Goal: Complete application form: Complete application form

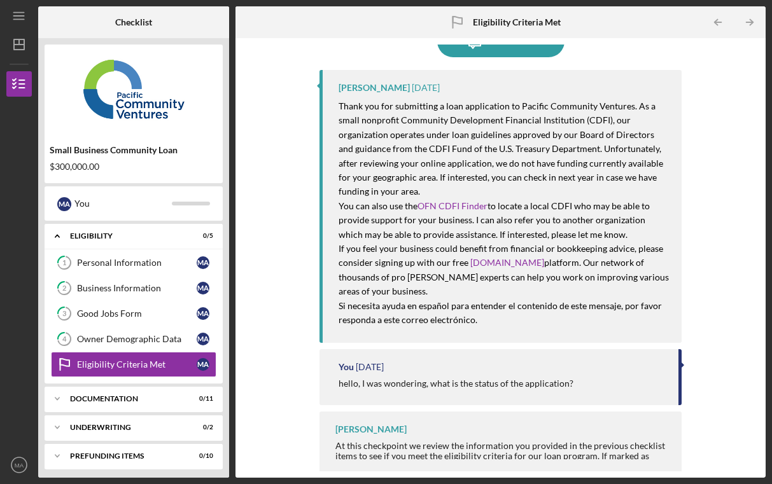
scroll to position [38, 0]
click at [387, 442] on div "At this checkpoint we review the information you provided in the previous check…" at bounding box center [501, 472] width 333 height 62
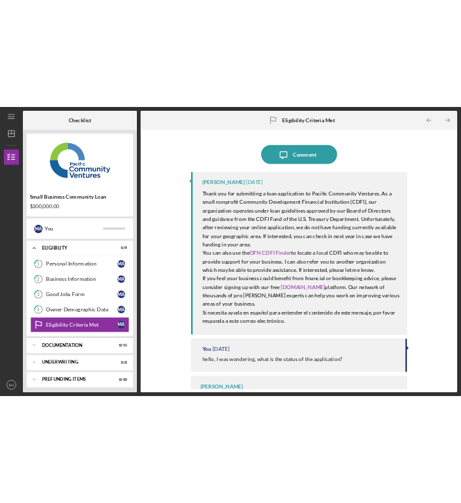
scroll to position [0, 0]
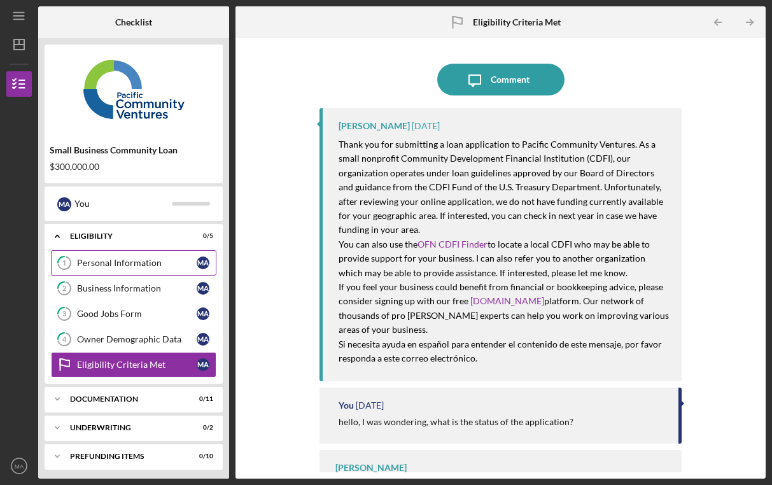
click at [146, 261] on div "Personal Information" at bounding box center [137, 263] width 120 height 10
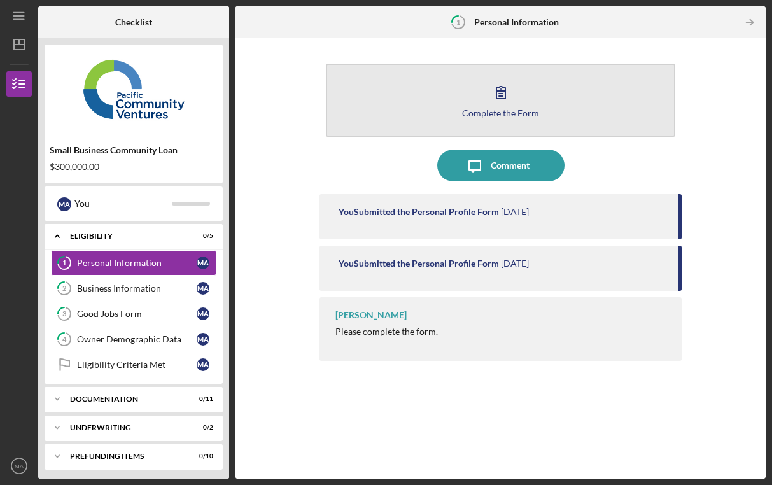
click at [481, 105] on button "Complete the Form Form" at bounding box center [500, 100] width 349 height 73
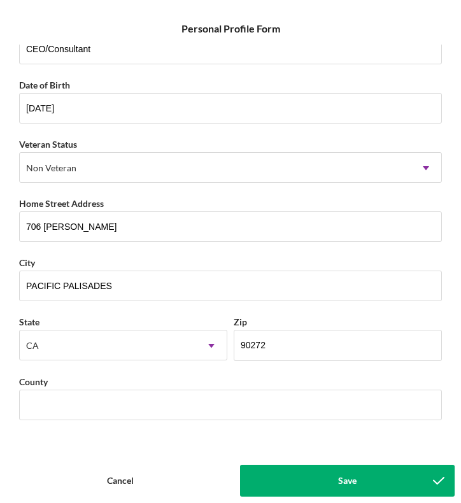
scroll to position [86, 0]
click at [323, 480] on button "Save" at bounding box center [347, 480] width 214 height 32
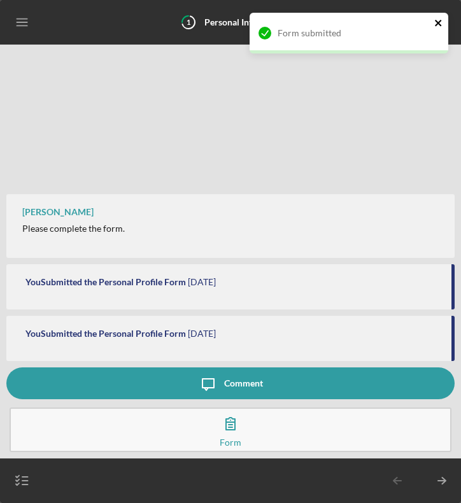
click at [436, 20] on icon "close" at bounding box center [438, 23] width 9 height 10
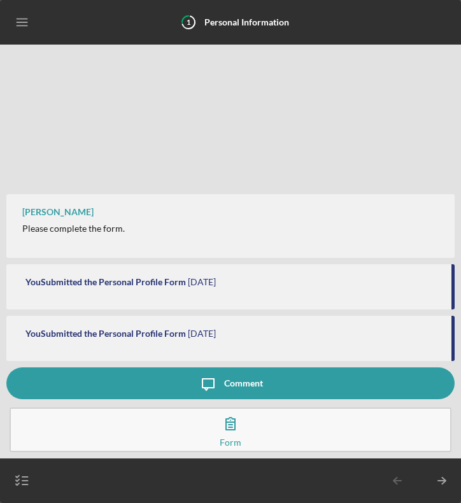
click at [139, 209] on div "[PERSON_NAME] Please complete the form." at bounding box center [230, 226] width 448 height 64
click at [24, 27] on icon "Icon/Menu" at bounding box center [22, 22] width 29 height 29
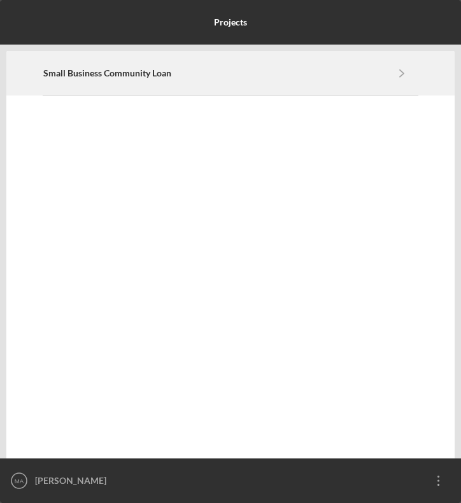
click at [183, 81] on div "Small Business Community Loan Icon/Navigate" at bounding box center [230, 73] width 375 height 43
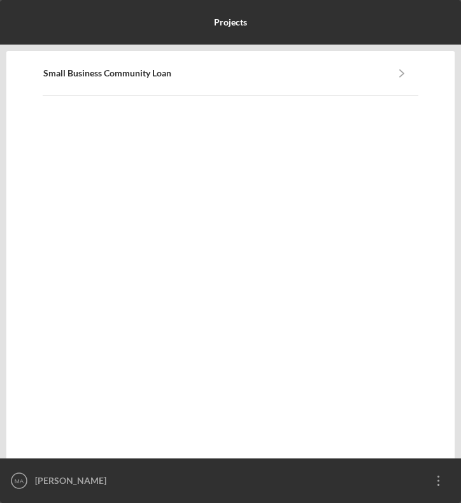
click at [67, 482] on div "[PERSON_NAME]" at bounding box center [227, 480] width 391 height 32
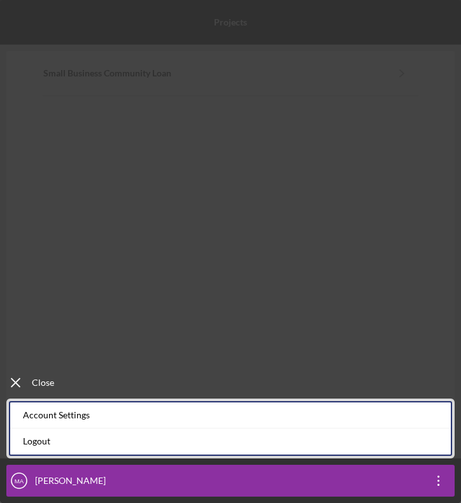
click at [114, 309] on div "Icon/Menu Close Close" at bounding box center [230, 199] width 461 height 398
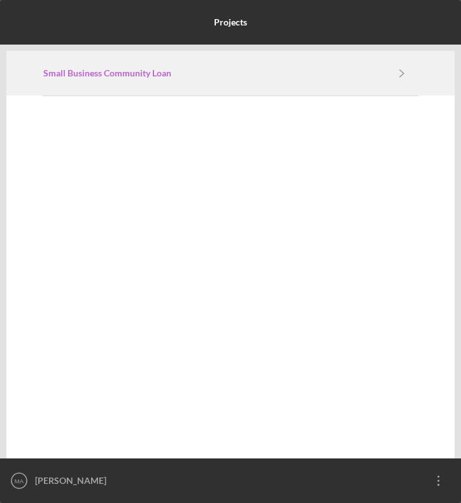
click at [147, 71] on b "Small Business Community Loan" at bounding box center [107, 73] width 128 height 10
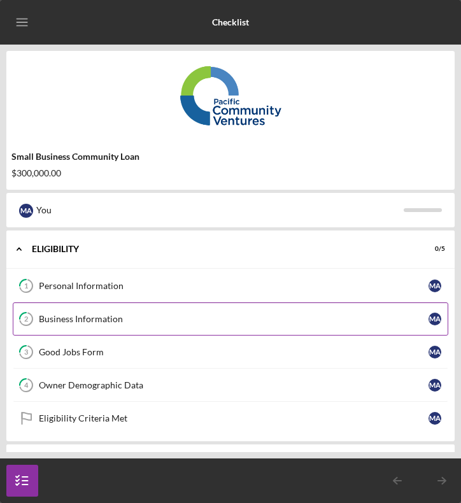
click at [83, 322] on div "Business Information" at bounding box center [233, 319] width 389 height 10
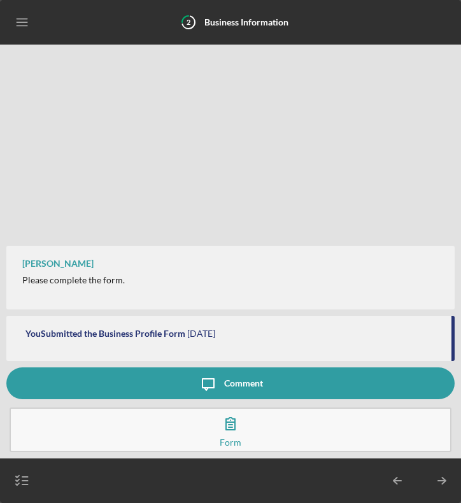
click at [131, 434] on button "Complete the Form Form" at bounding box center [230, 429] width 441 height 45
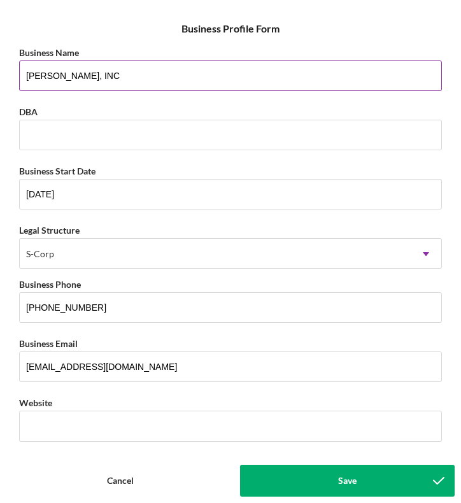
click at [90, 75] on input "[PERSON_NAME], INC" at bounding box center [230, 75] width 422 height 31
click at [90, 75] on input "AICHER, INC" at bounding box center [230, 75] width 422 height 31
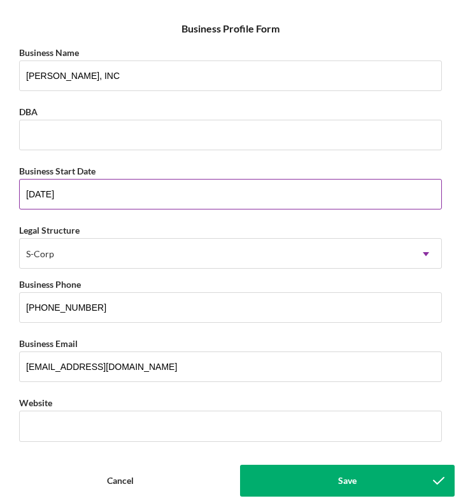
click at [139, 197] on input "04/12/2013" at bounding box center [230, 194] width 422 height 31
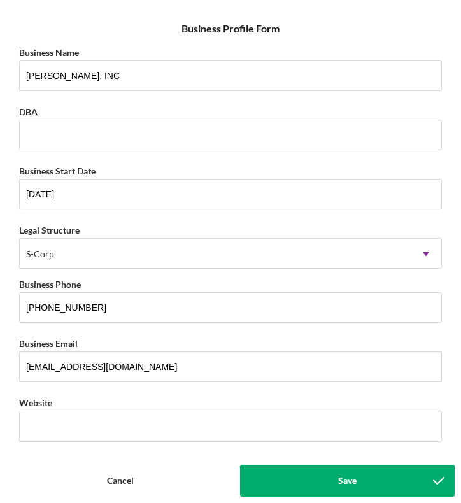
click at [142, 483] on button "Cancel" at bounding box center [119, 480] width 227 height 32
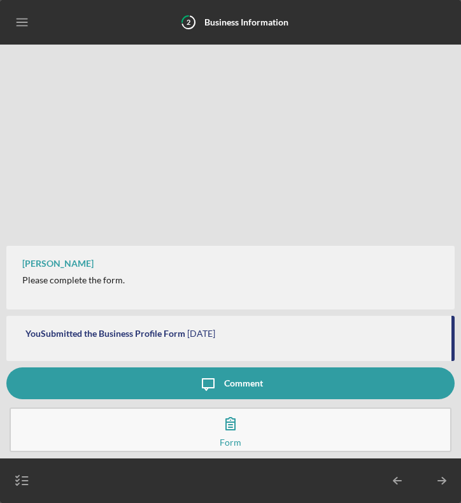
click at [25, 22] on icon "Icon/Menu" at bounding box center [22, 22] width 29 height 29
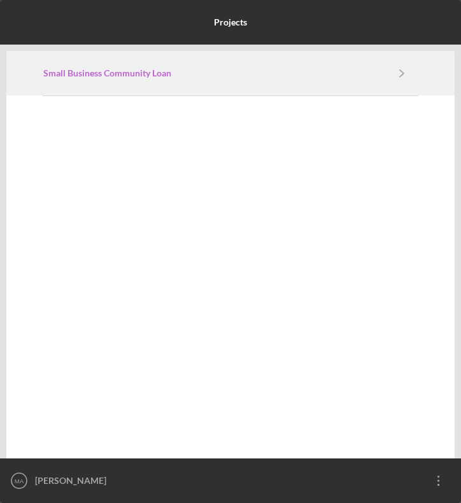
click at [105, 77] on b "Small Business Community Loan" at bounding box center [107, 73] width 128 height 10
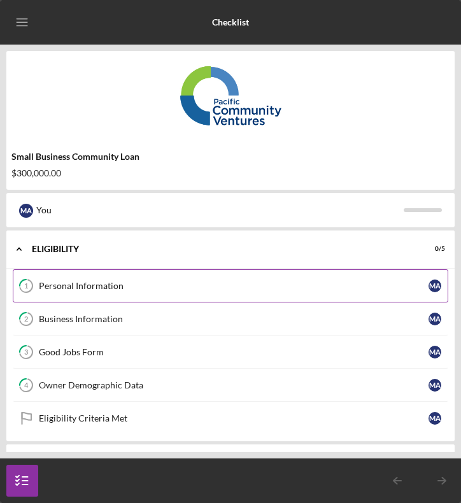
click at [84, 289] on div "Personal Information" at bounding box center [233, 286] width 389 height 10
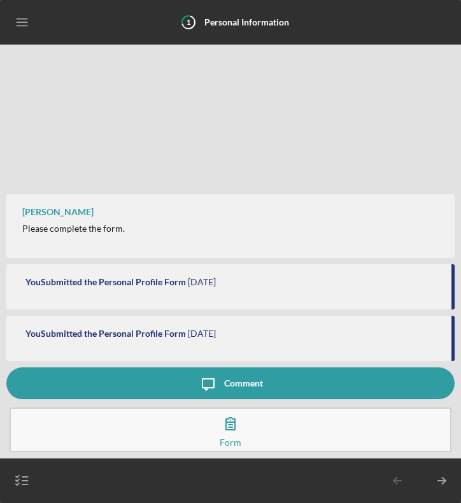
click at [146, 440] on button "Complete the Form Form" at bounding box center [230, 429] width 441 height 45
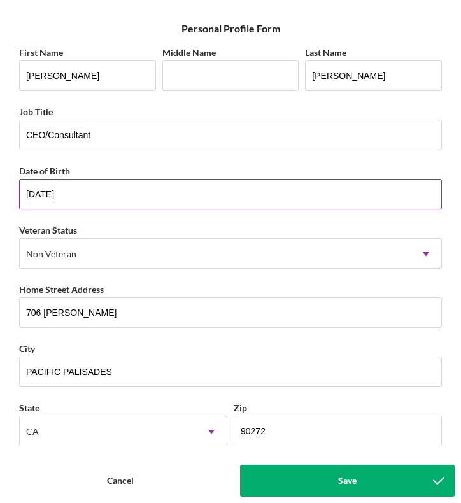
click at [99, 199] on input "11/13/1959" at bounding box center [230, 194] width 422 height 31
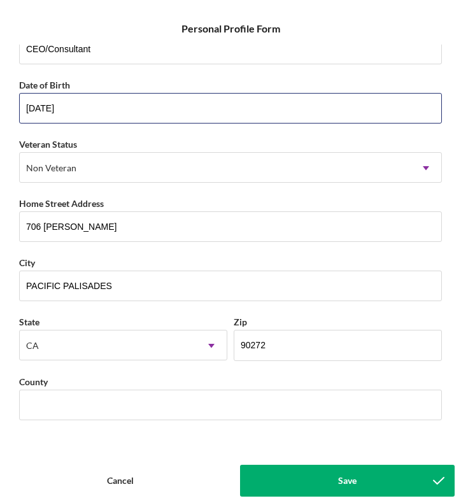
scroll to position [86, 0]
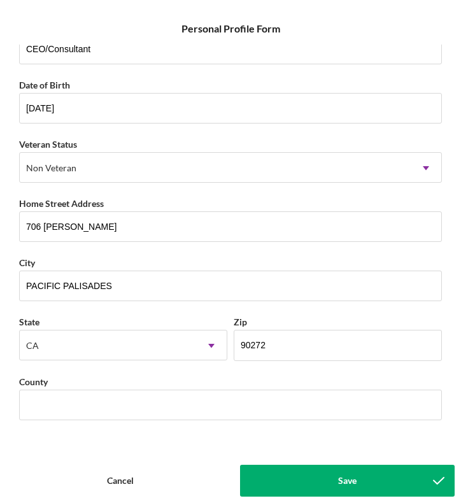
click at [128, 478] on div "Cancel" at bounding box center [120, 480] width 27 height 32
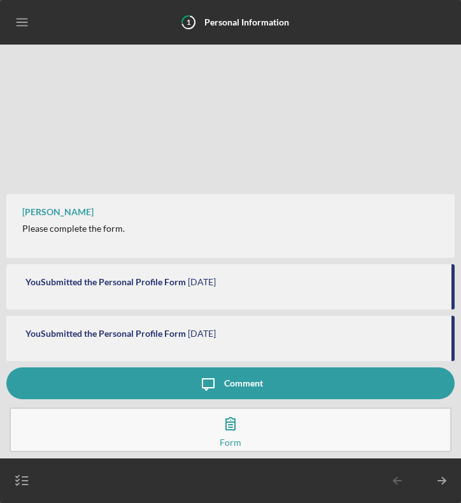
click at [24, 20] on icon "Icon/Menu" at bounding box center [22, 22] width 29 height 29
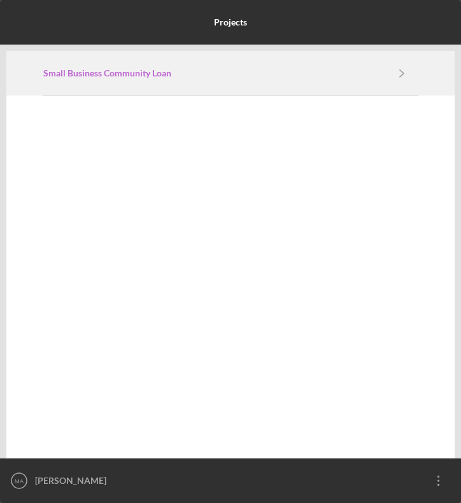
click at [156, 73] on b "Small Business Community Loan" at bounding box center [107, 73] width 128 height 10
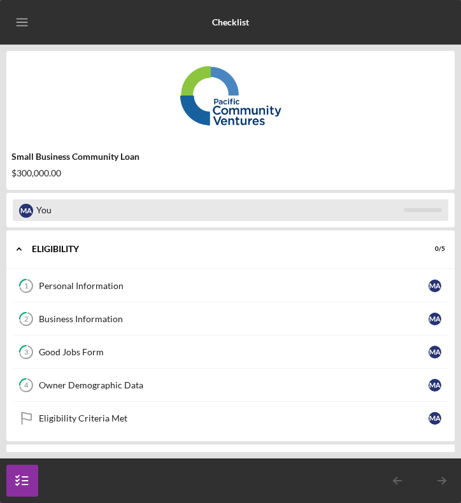
click at [103, 212] on div "You" at bounding box center [219, 210] width 367 height 22
click at [21, 211] on div "M A" at bounding box center [26, 211] width 14 height 14
click at [27, 211] on div "M A" at bounding box center [26, 211] width 14 height 14
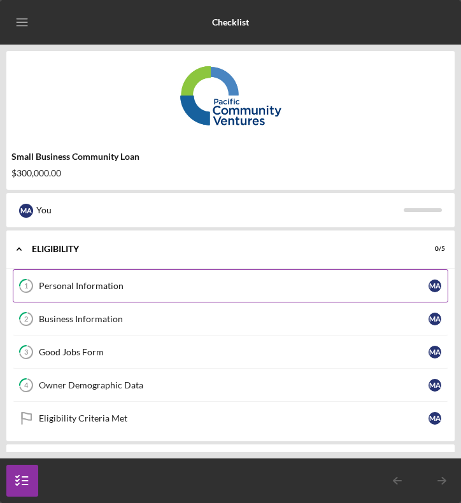
click at [97, 287] on div "Personal Information" at bounding box center [233, 286] width 389 height 10
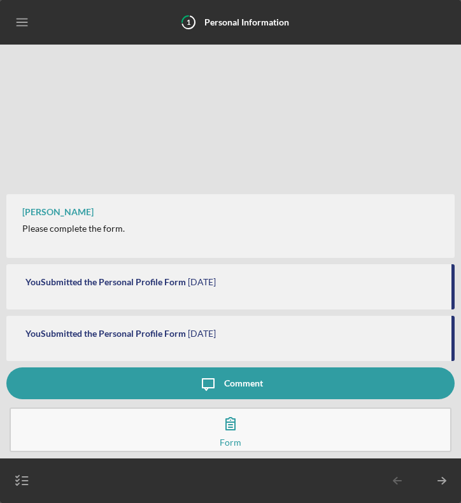
click at [22, 480] on line "button" at bounding box center [25, 480] width 6 height 0
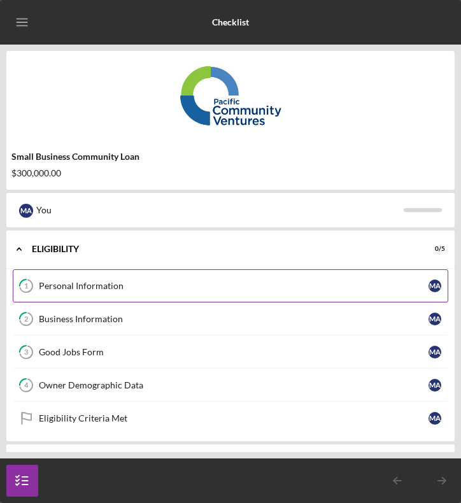
click at [102, 281] on div "Personal Information" at bounding box center [233, 286] width 389 height 10
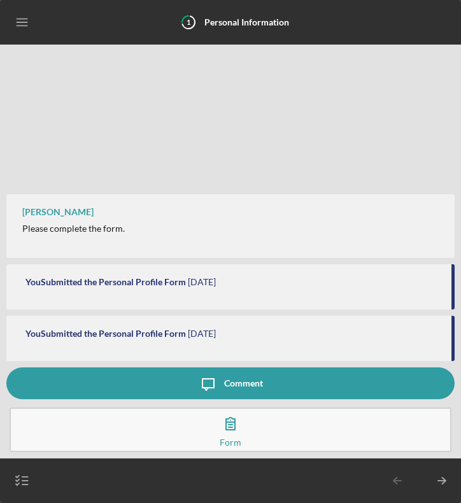
click at [195, 423] on button "Complete the Form Form" at bounding box center [230, 429] width 441 height 45
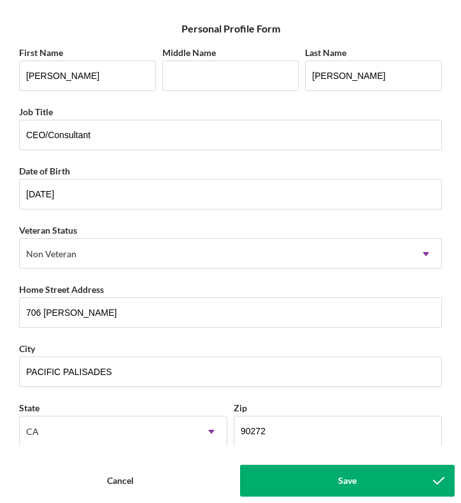
click at [166, 483] on button "Cancel" at bounding box center [119, 480] width 227 height 32
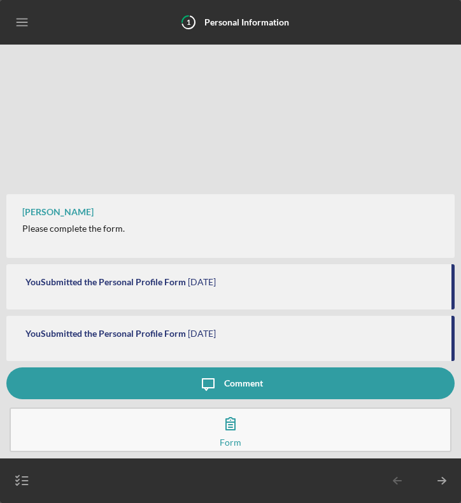
click at [442, 482] on icon "Icon/Table Pagination Arrow" at bounding box center [442, 480] width 32 height 32
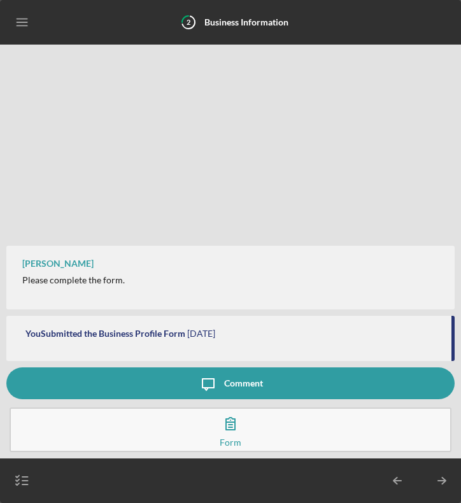
click at [441, 478] on icon "Icon/Table Pagination Arrow" at bounding box center [442, 480] width 32 height 32
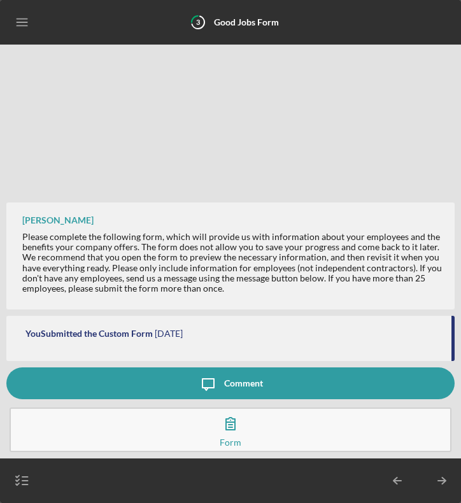
click at [238, 425] on icon "button" at bounding box center [230, 423] width 32 height 32
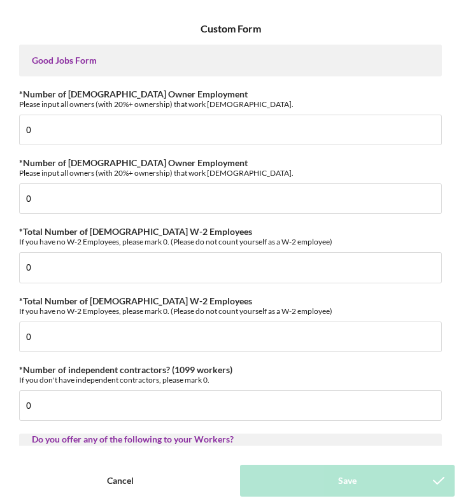
click at [155, 481] on button "Cancel" at bounding box center [119, 480] width 227 height 32
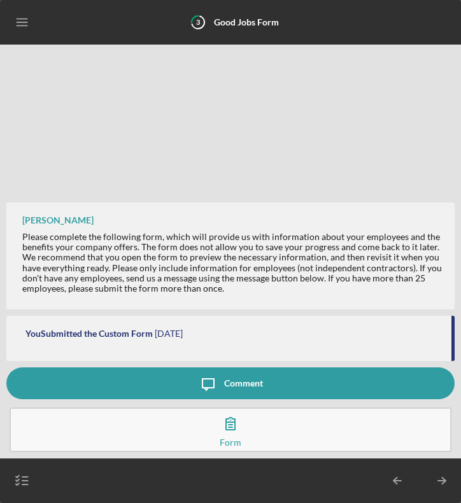
click at [441, 483] on icon "Icon/Table Pagination Arrow" at bounding box center [442, 480] width 32 height 32
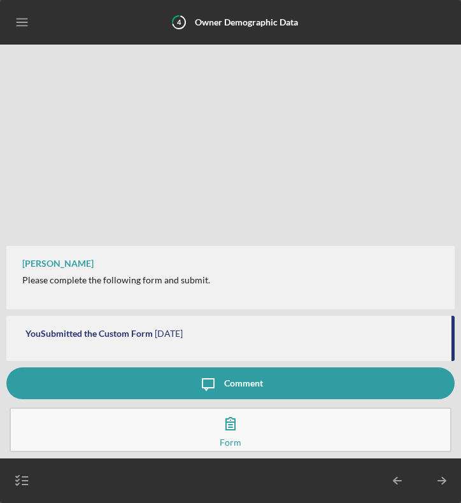
click at [441, 483] on icon "Icon/Table Pagination Arrow" at bounding box center [442, 480] width 32 height 32
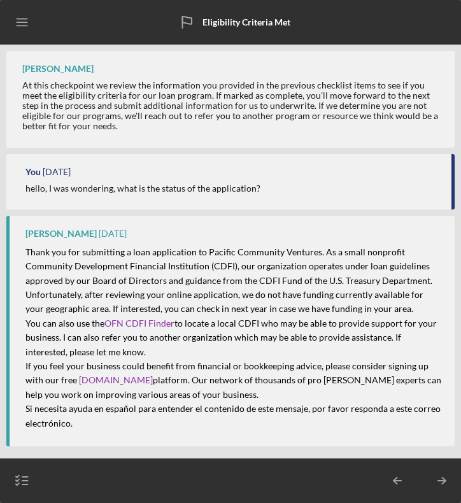
scroll to position [37, 0]
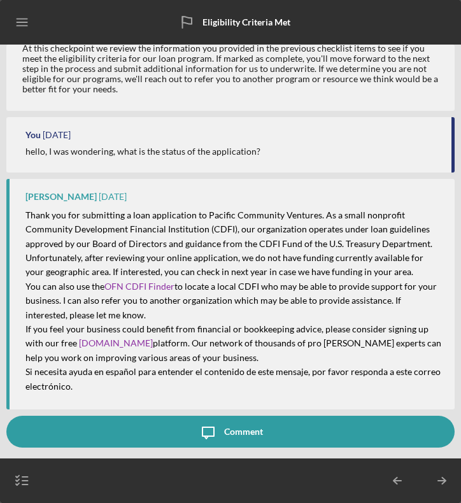
click at [441, 483] on icon "Icon/Table Pagination Arrow" at bounding box center [442, 480] width 32 height 32
